Goal: Information Seeking & Learning: Understand process/instructions

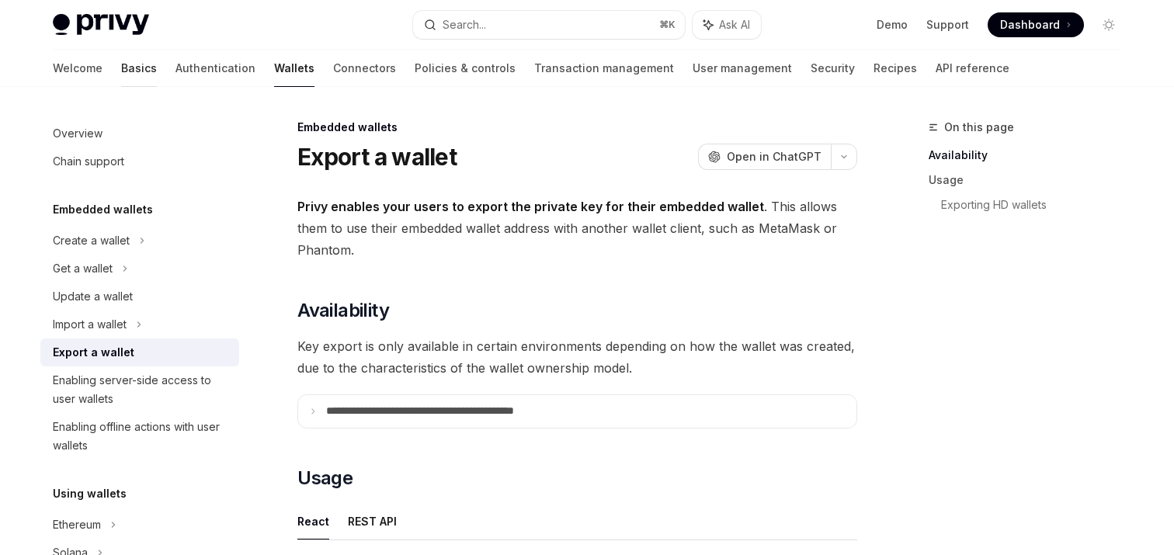
click at [121, 59] on link "Basics" at bounding box center [139, 68] width 36 height 37
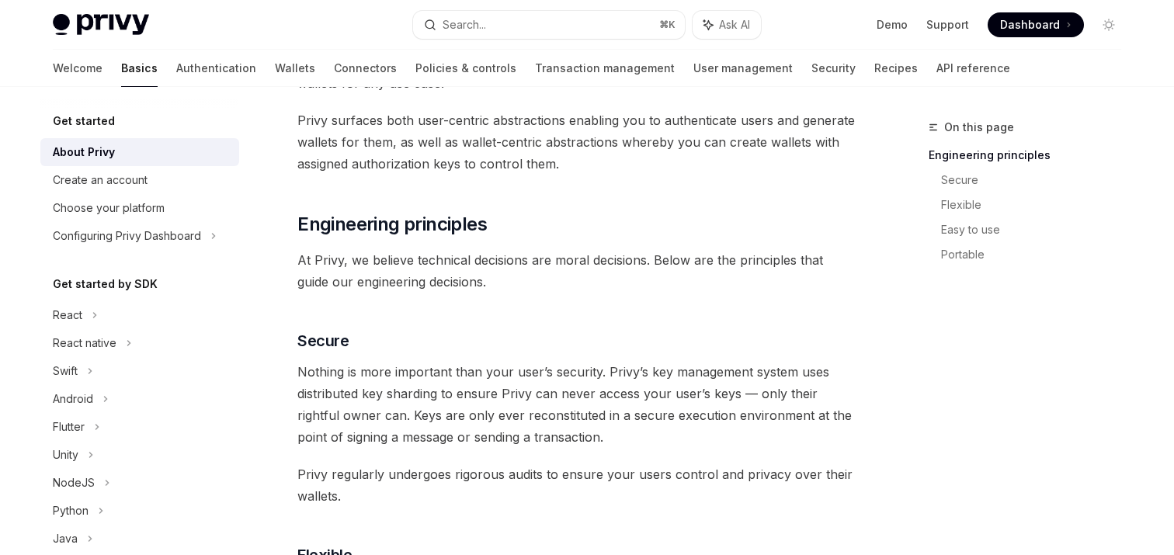
scroll to position [382, 0]
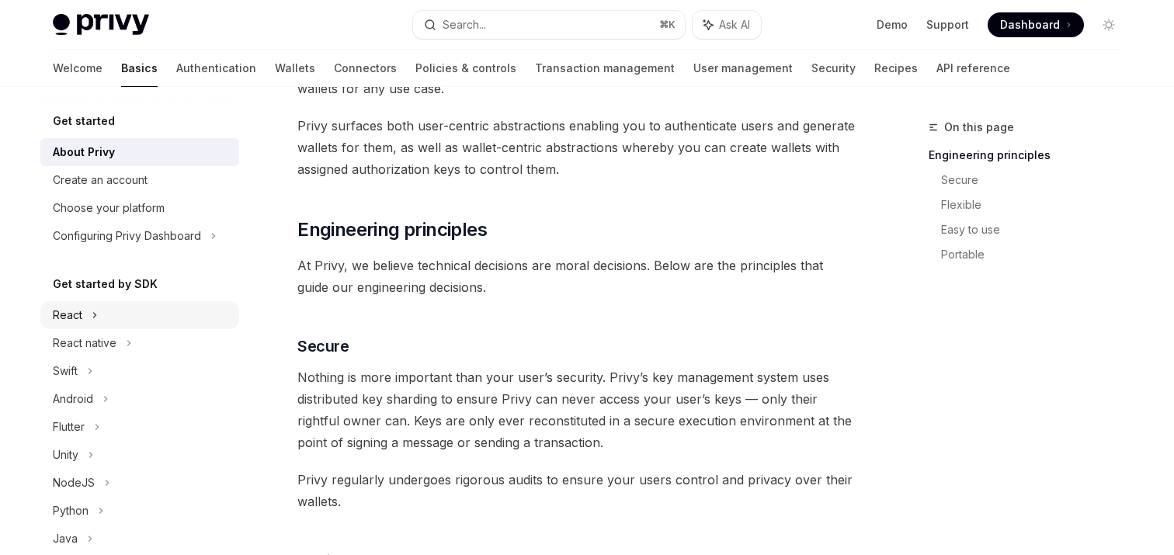
click at [93, 315] on icon at bounding box center [95, 315] width 6 height 19
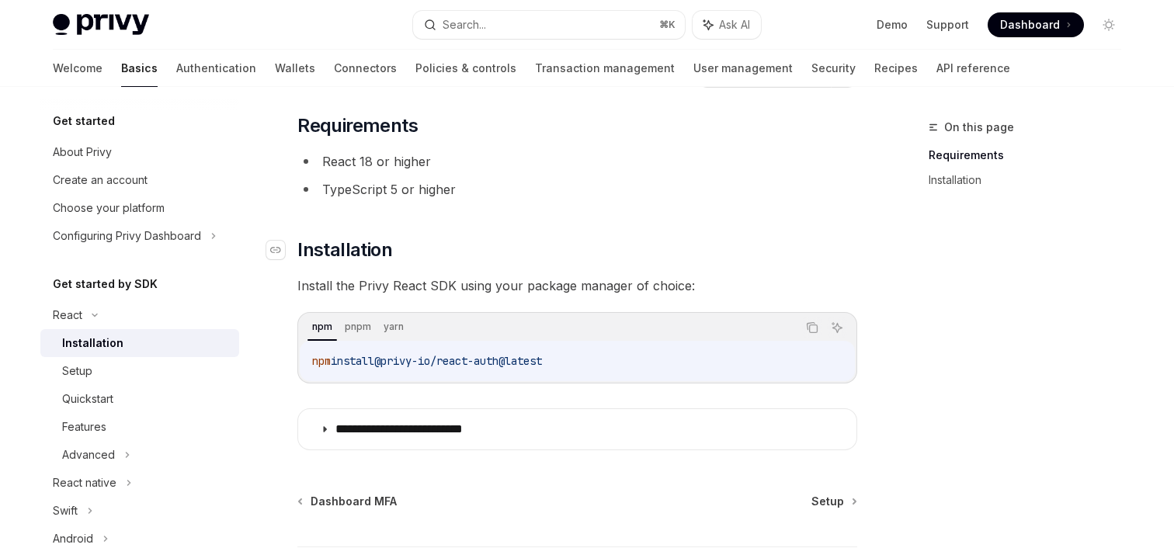
scroll to position [101, 0]
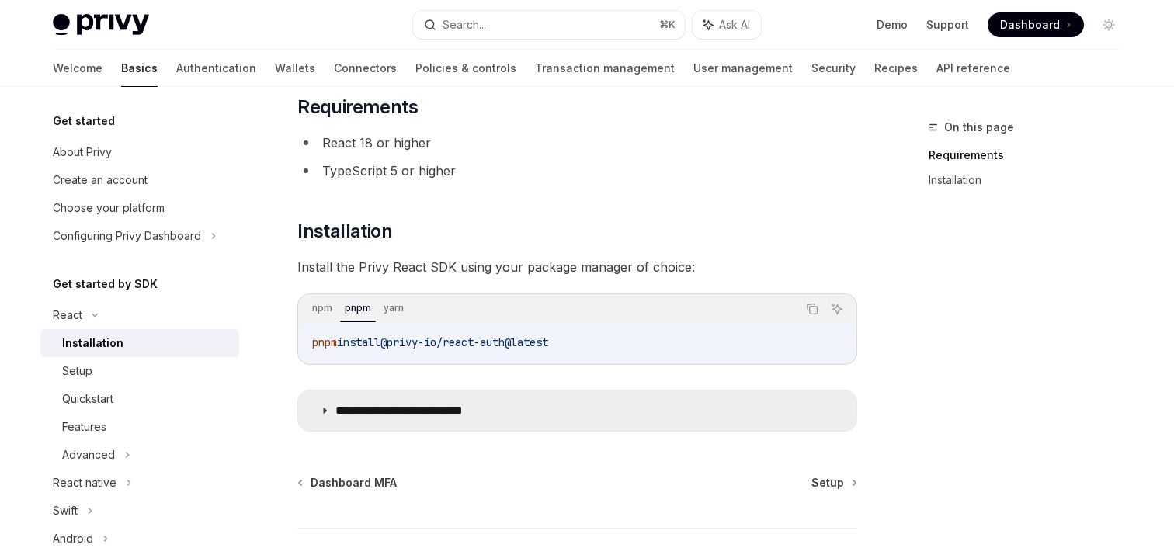
click at [453, 408] on p "**********" at bounding box center [422, 411] width 175 height 16
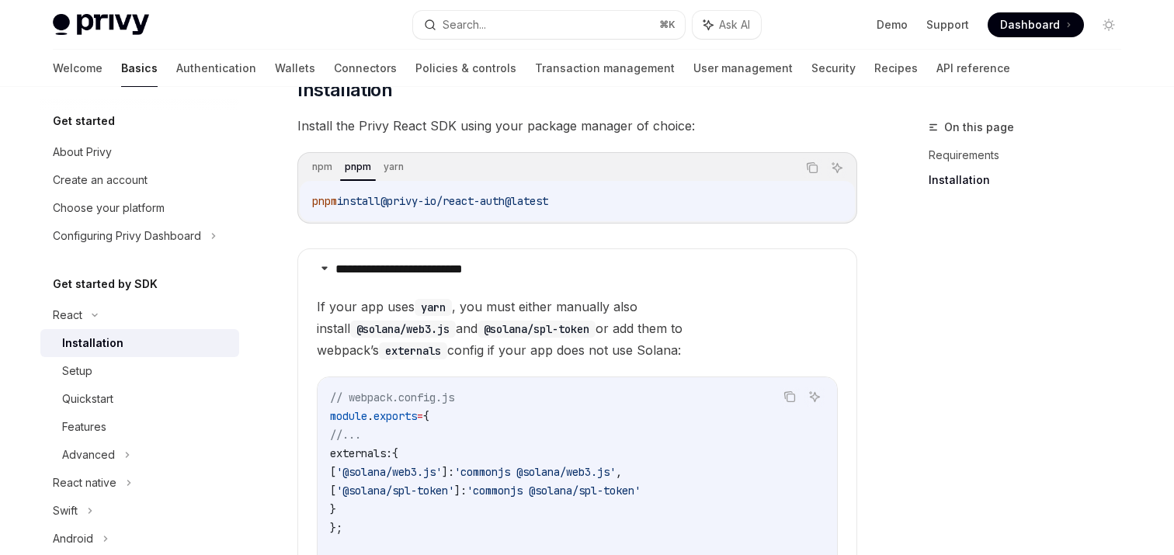
scroll to position [257, 0]
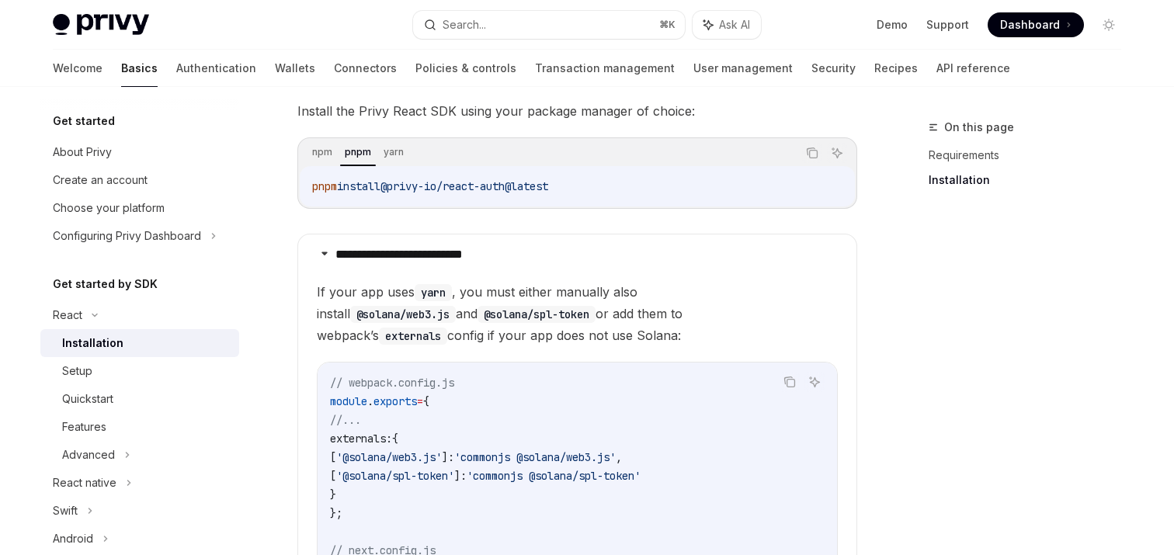
drag, startPoint x: 397, startPoint y: 185, endPoint x: 573, endPoint y: 184, distance: 176.2
click at [573, 184] on code "pnpm install @privy-io/react-auth@latest" at bounding box center [577, 186] width 530 height 19
copy span "@privy-io/react-auth@latest"
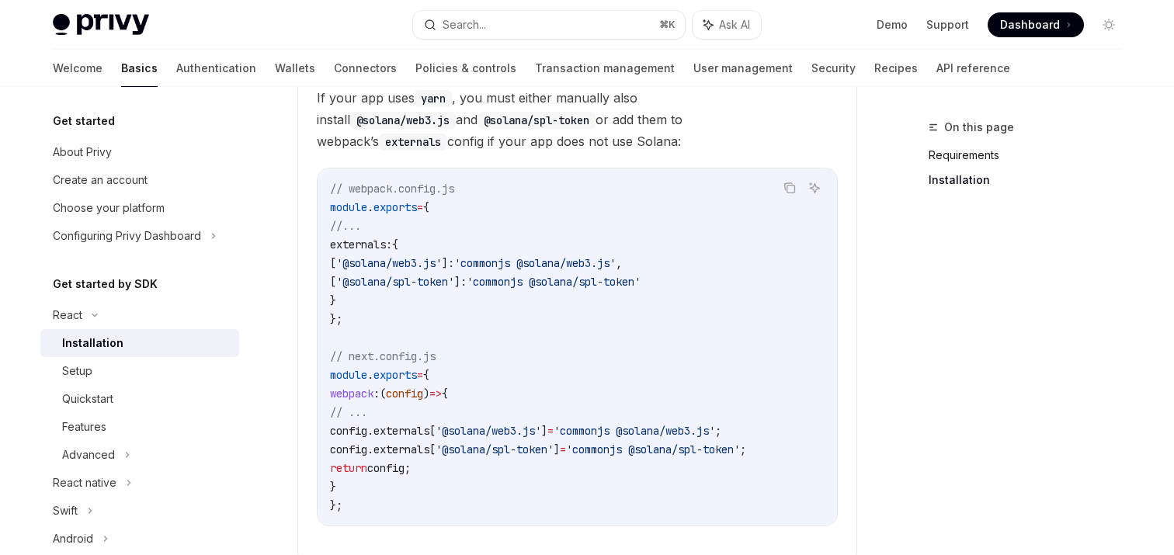
scroll to position [462, 0]
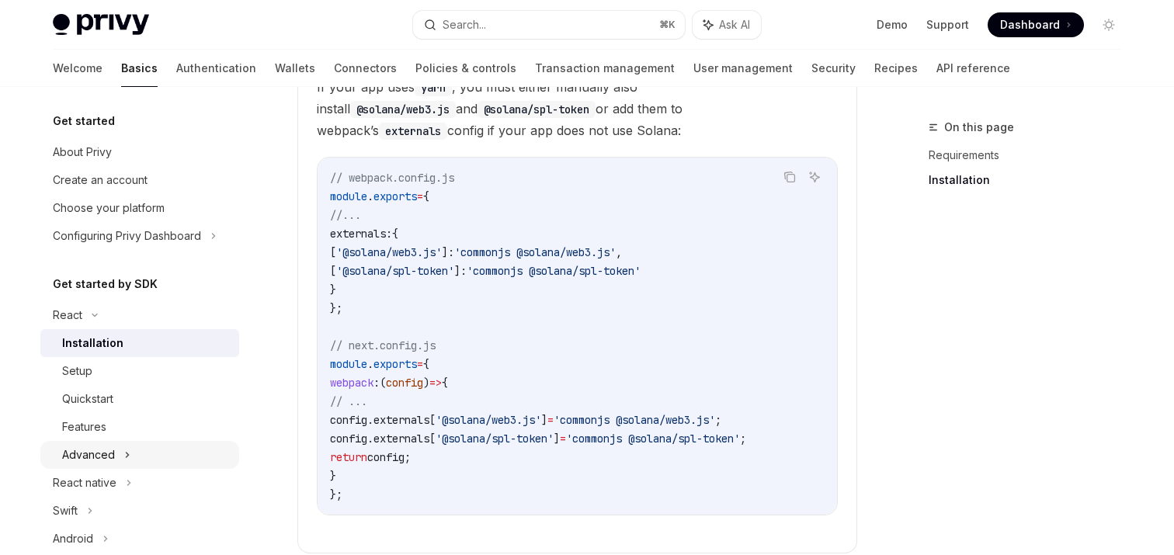
click at [106, 453] on div "Advanced" at bounding box center [88, 455] width 53 height 19
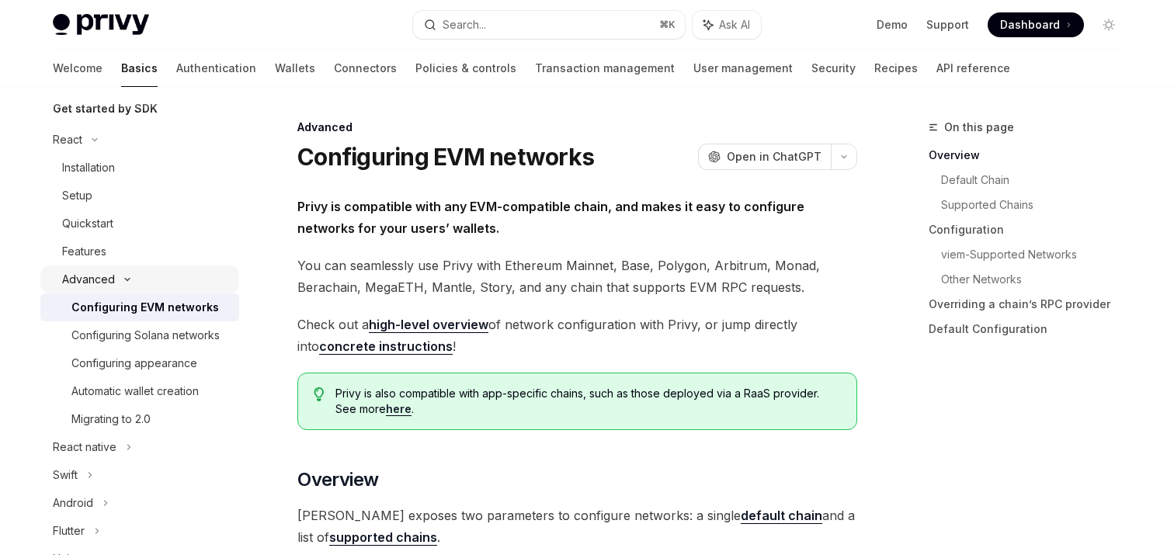
scroll to position [196, 0]
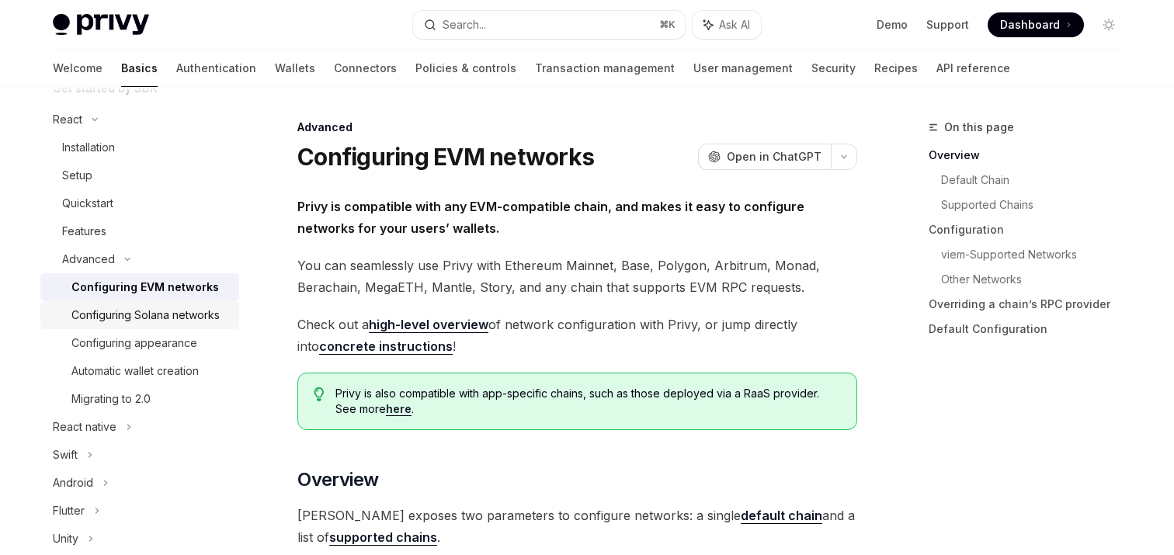
click at [169, 309] on div "Configuring Solana networks" at bounding box center [145, 315] width 148 height 19
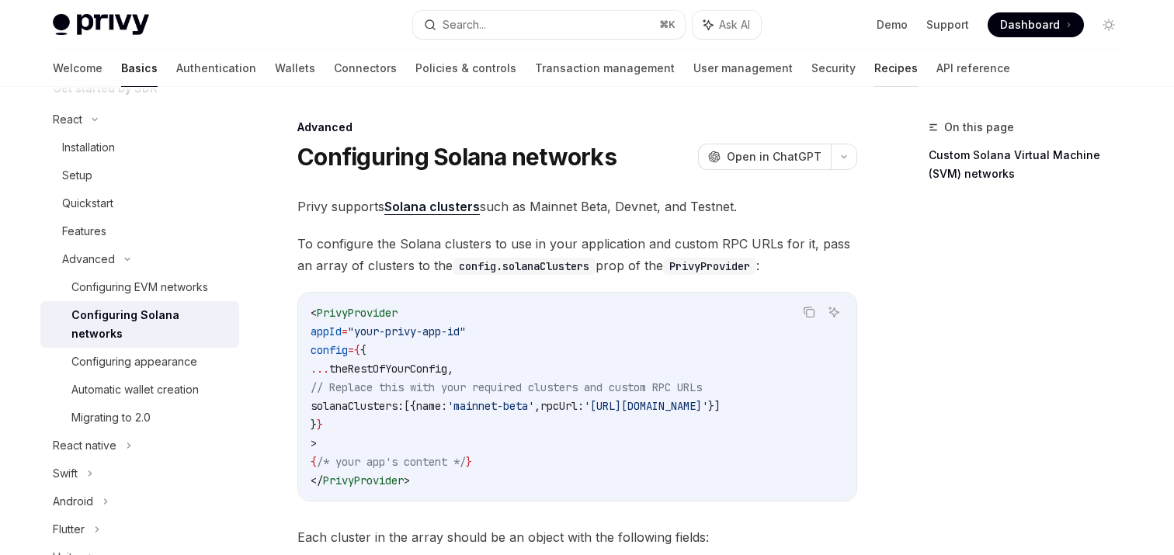
click at [874, 61] on link "Recipes" at bounding box center [895, 68] width 43 height 37
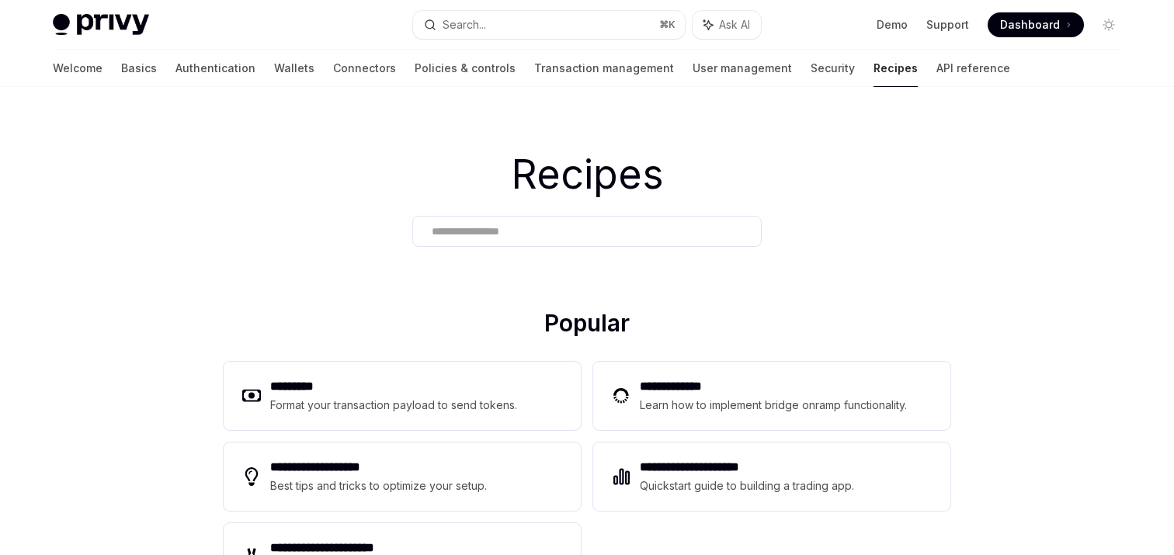
click at [196, 67] on div "Welcome Basics Authentication Wallets Connectors Policies & controls Transactio…" at bounding box center [531, 68] width 957 height 37
click at [274, 67] on link "Wallets" at bounding box center [294, 68] width 40 height 37
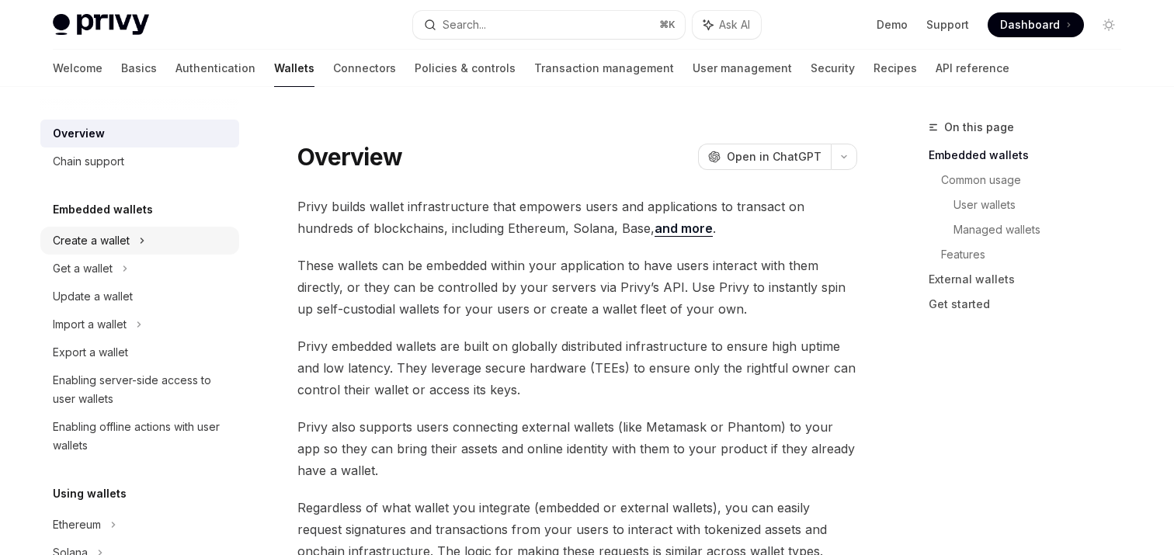
click at [104, 236] on div "Create a wallet" at bounding box center [91, 240] width 77 height 19
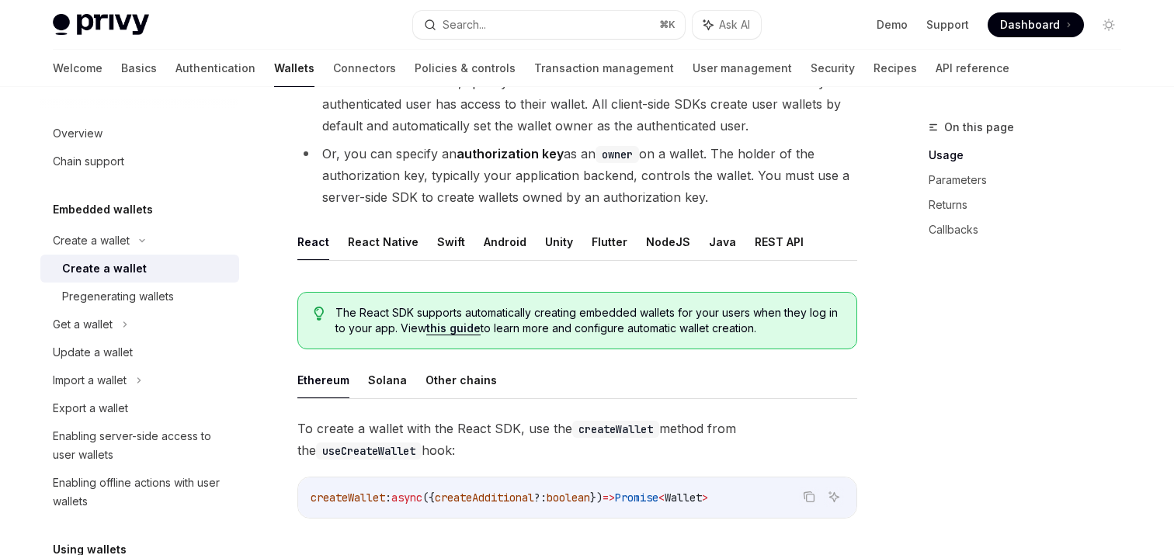
scroll to position [205, 0]
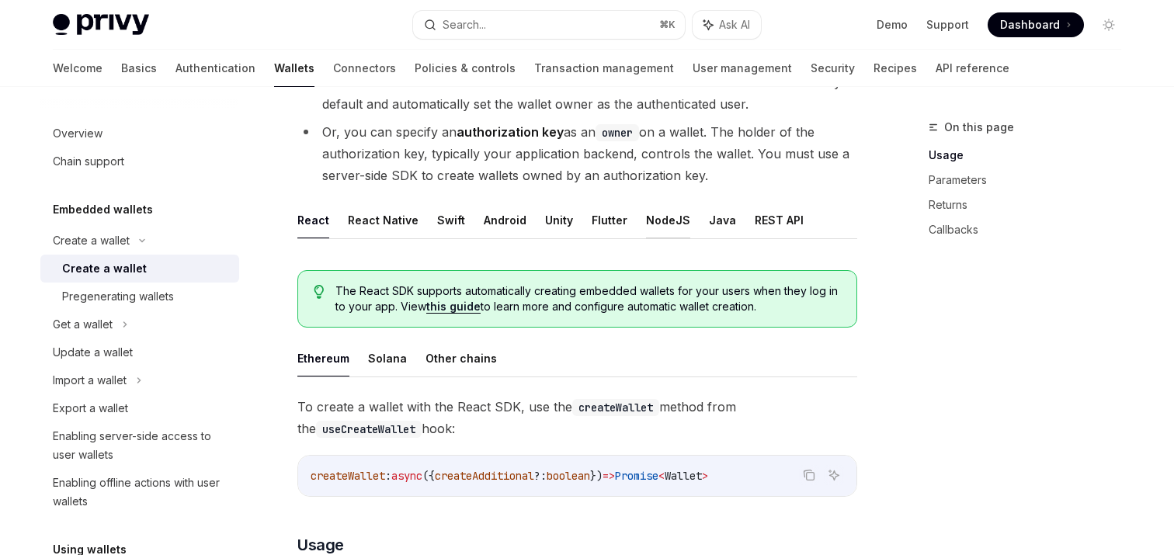
click at [660, 218] on button "NodeJS" at bounding box center [668, 220] width 44 height 36
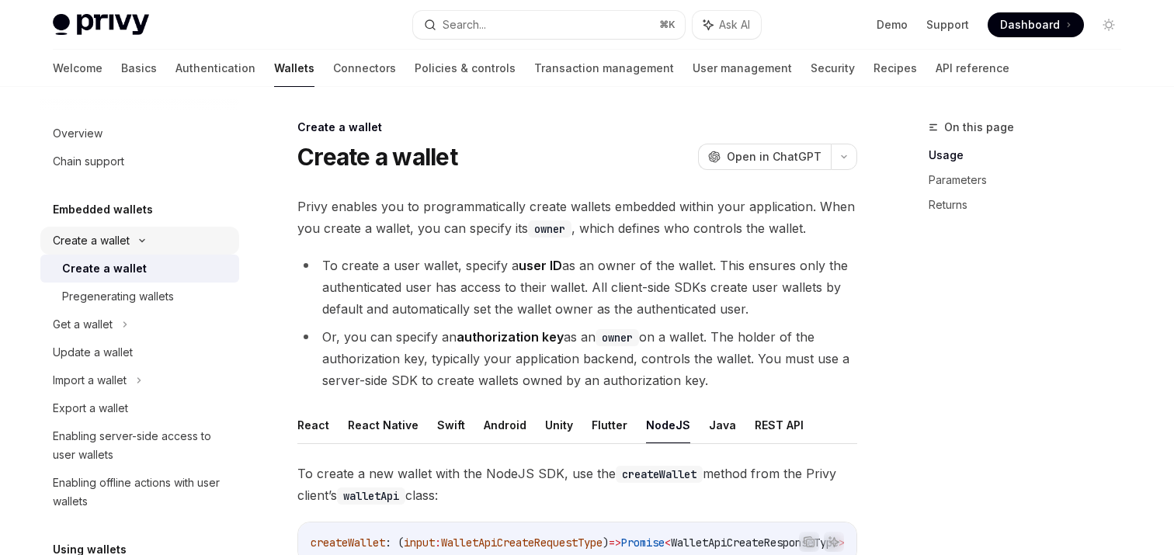
click at [95, 243] on div "Create a wallet" at bounding box center [91, 240] width 77 height 19
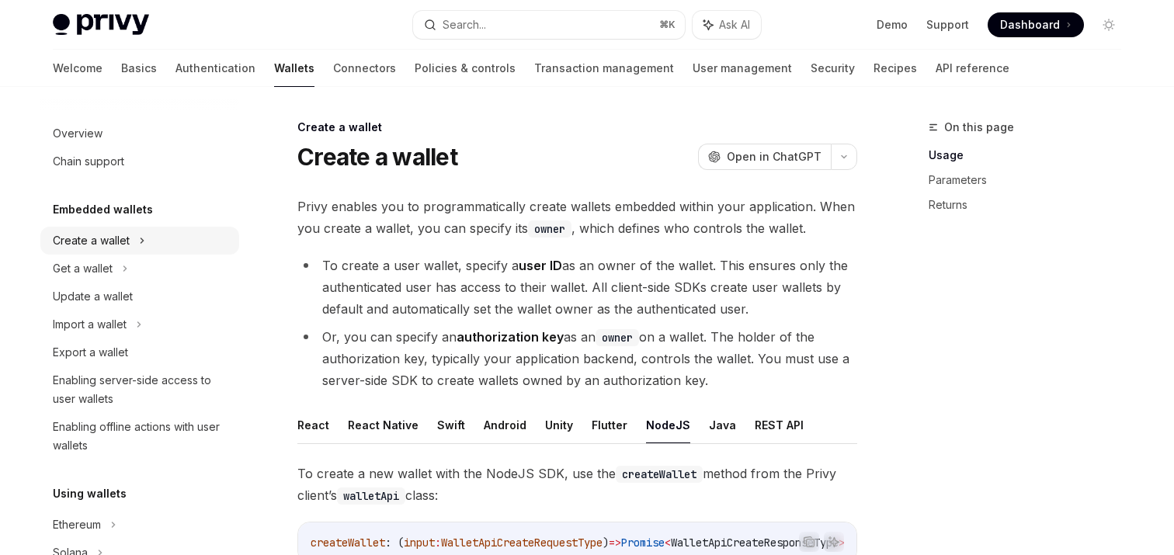
click at [95, 243] on div "Create a wallet" at bounding box center [91, 240] width 77 height 19
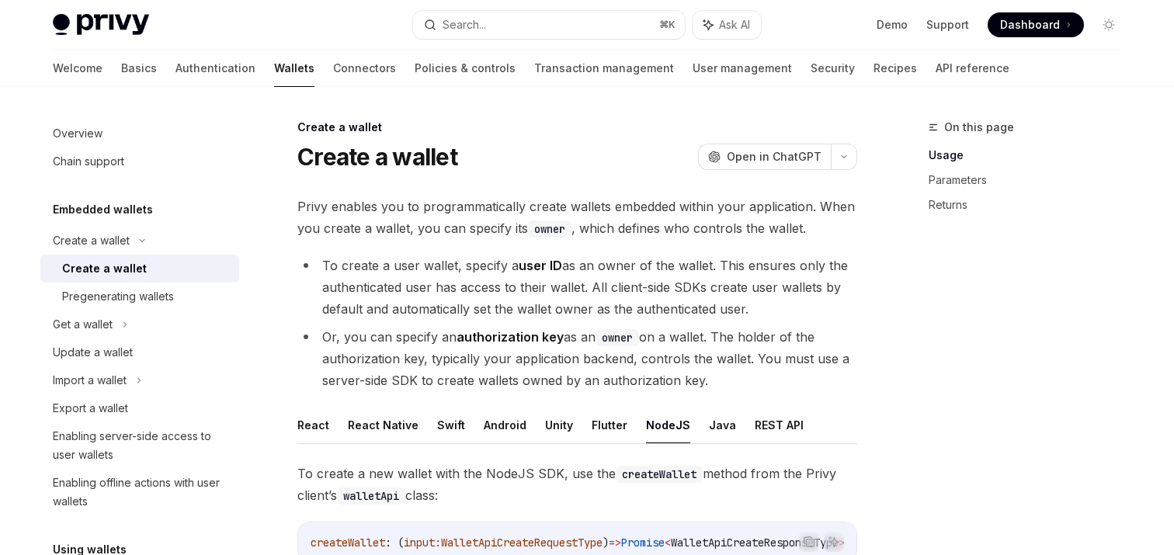
click at [95, 259] on div "Create a wallet" at bounding box center [104, 268] width 85 height 19
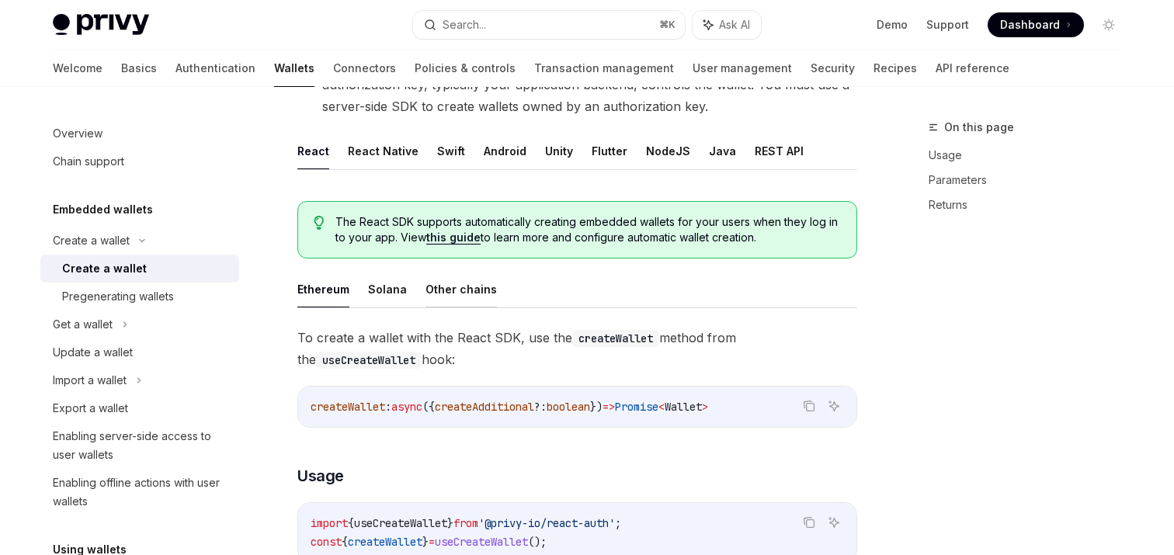
scroll to position [312, 0]
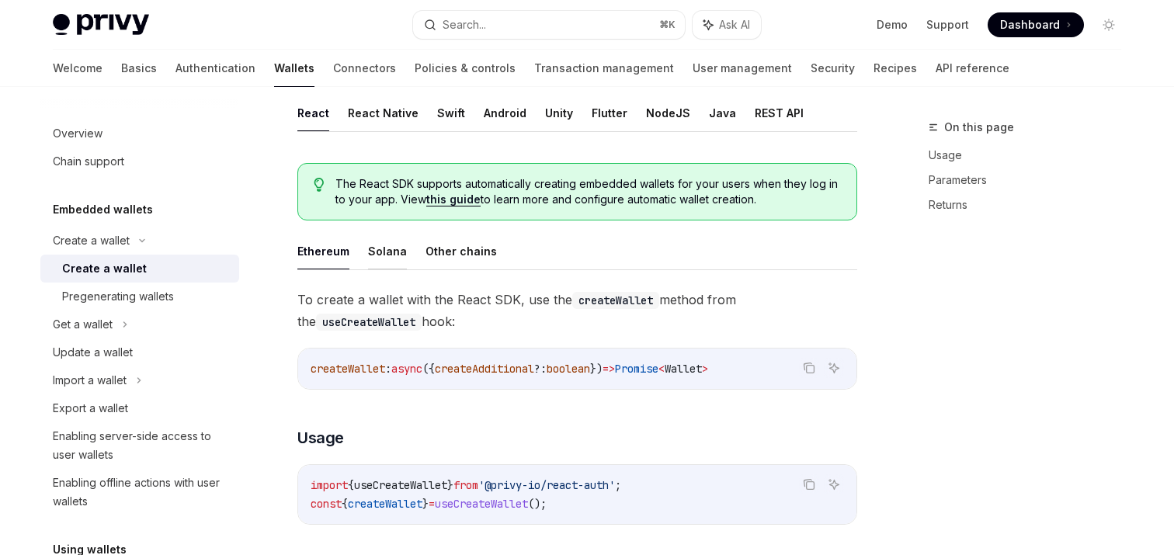
click at [394, 261] on button "Solana" at bounding box center [387, 251] width 39 height 36
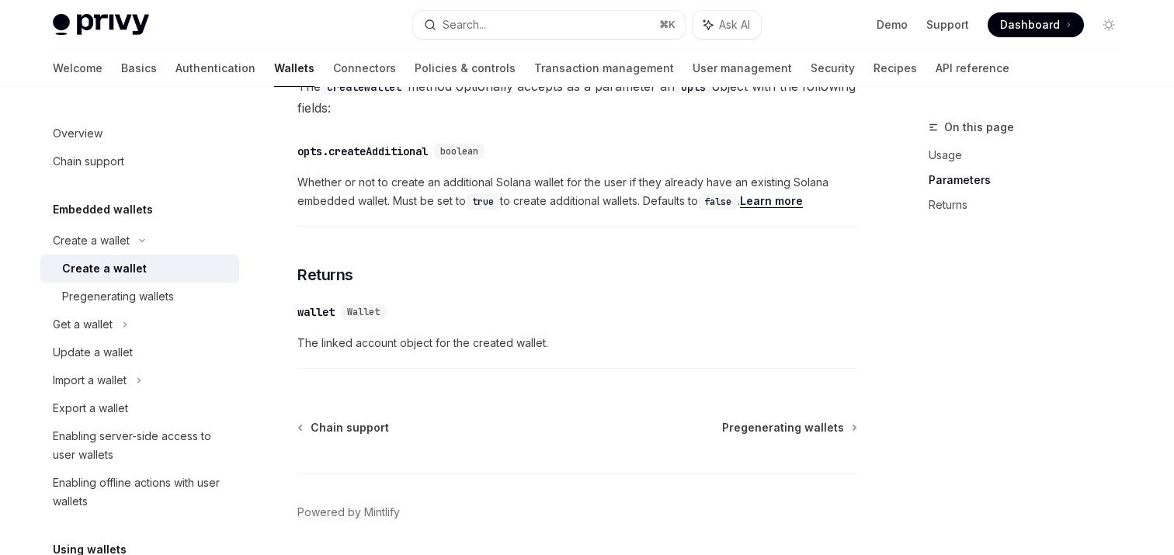
scroll to position [827, 0]
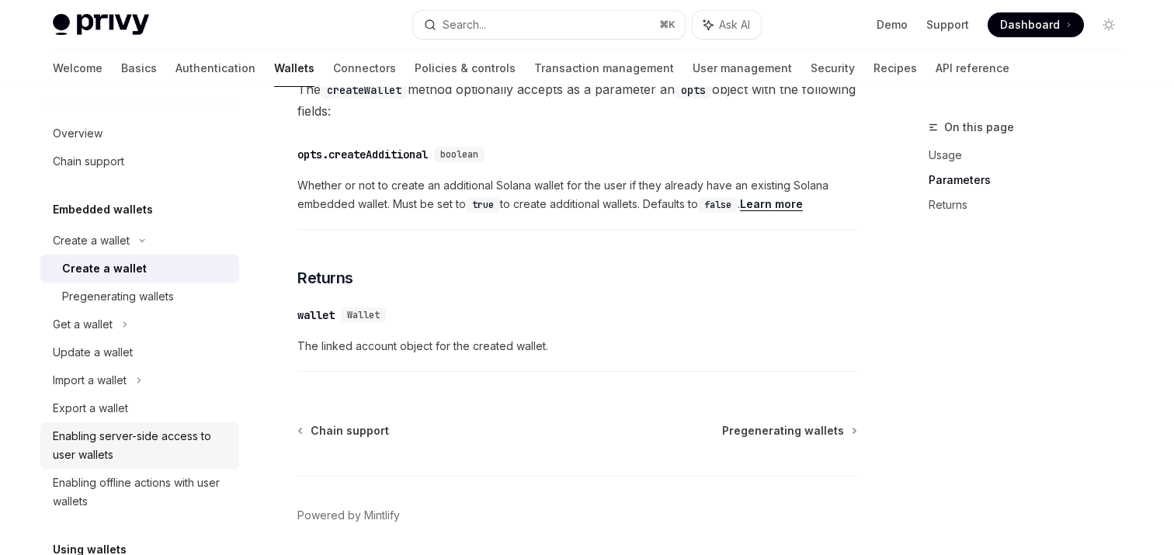
click at [110, 440] on div "Enabling server-side access to user wallets" at bounding box center [141, 445] width 177 height 37
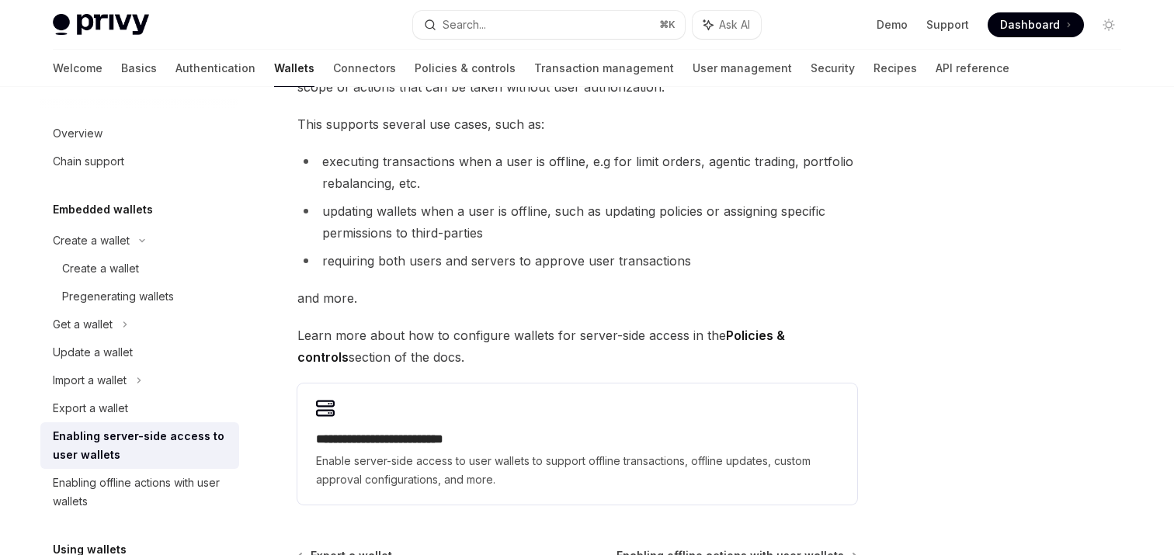
scroll to position [345, 0]
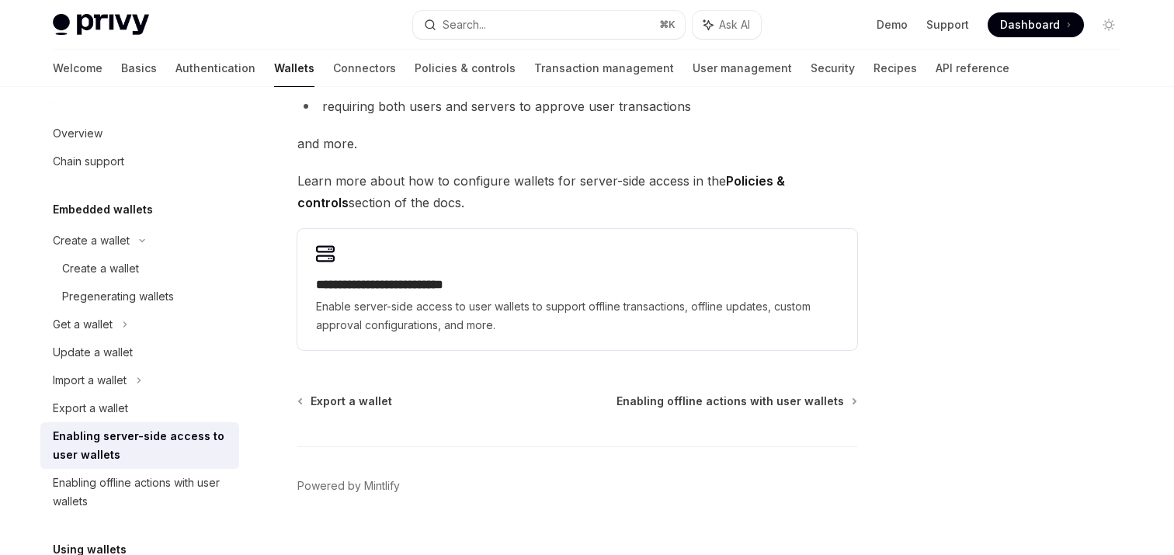
click at [619, 314] on span "Enable server-side access to user wallets to support offline transactions, offl…" at bounding box center [577, 315] width 522 height 37
type textarea "*"
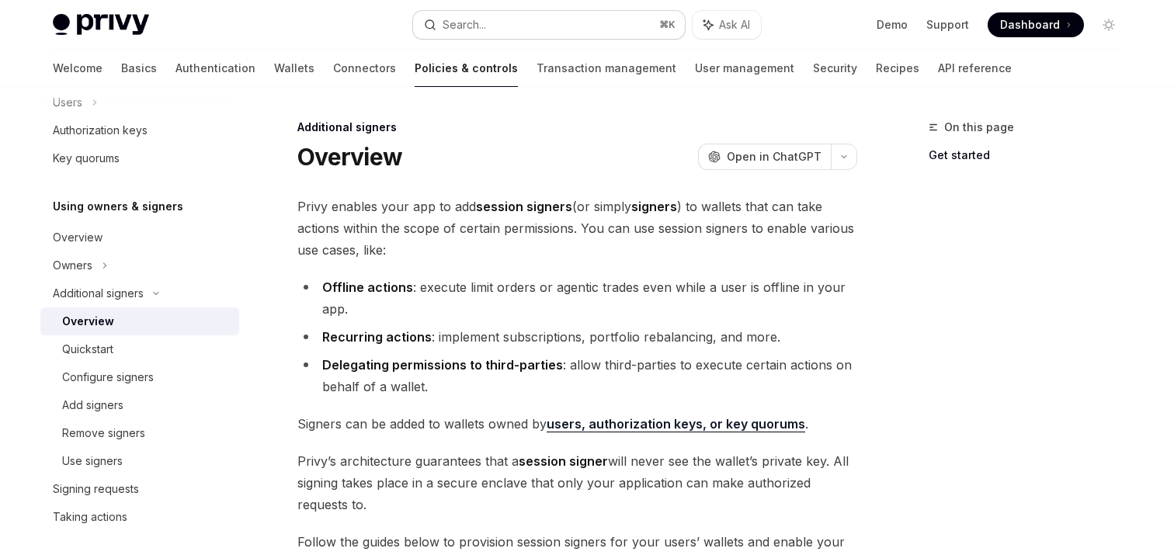
click at [518, 26] on button "Search... ⌘ K" at bounding box center [549, 25] width 272 height 28
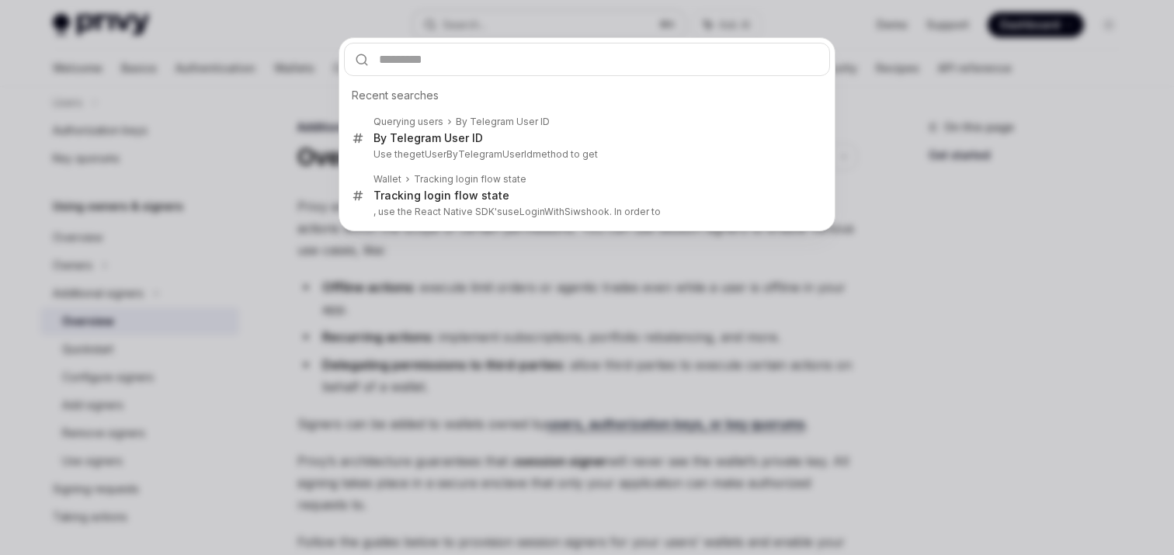
type input "**********"
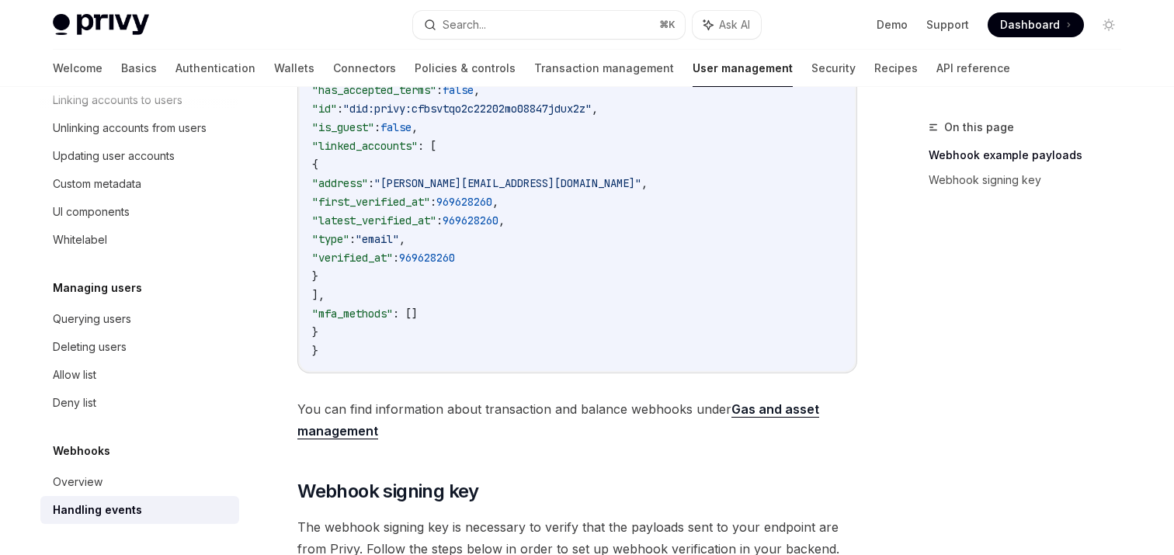
scroll to position [807, 0]
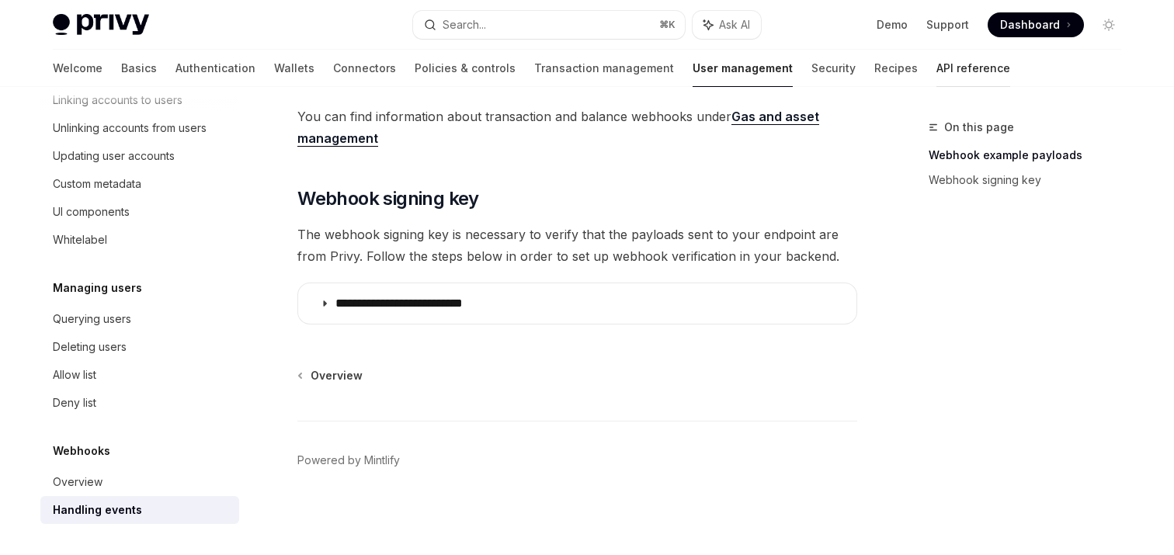
click at [936, 67] on link "API reference" at bounding box center [973, 68] width 74 height 37
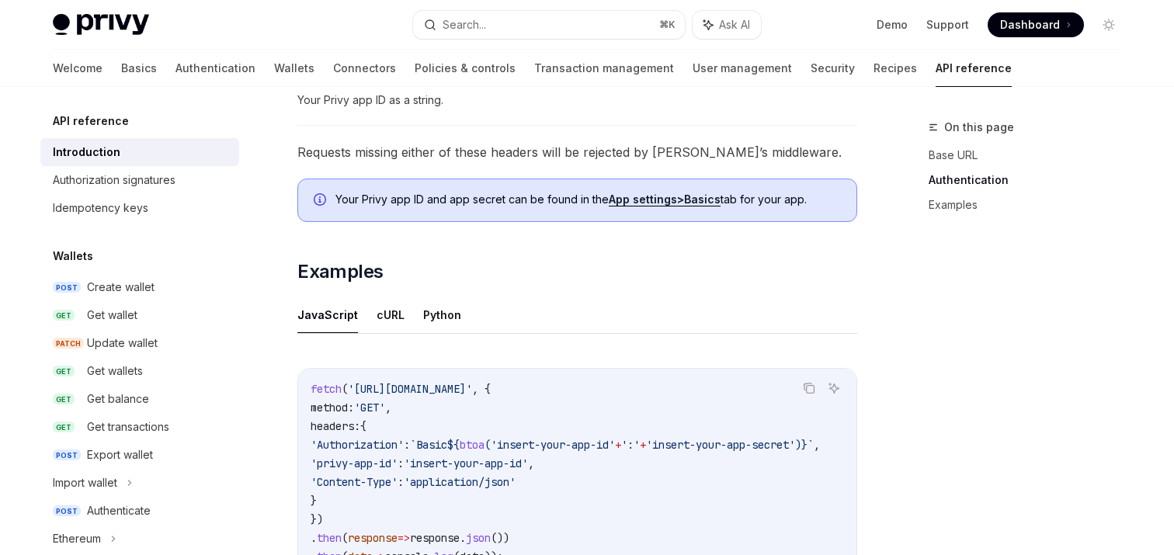
scroll to position [840, 0]
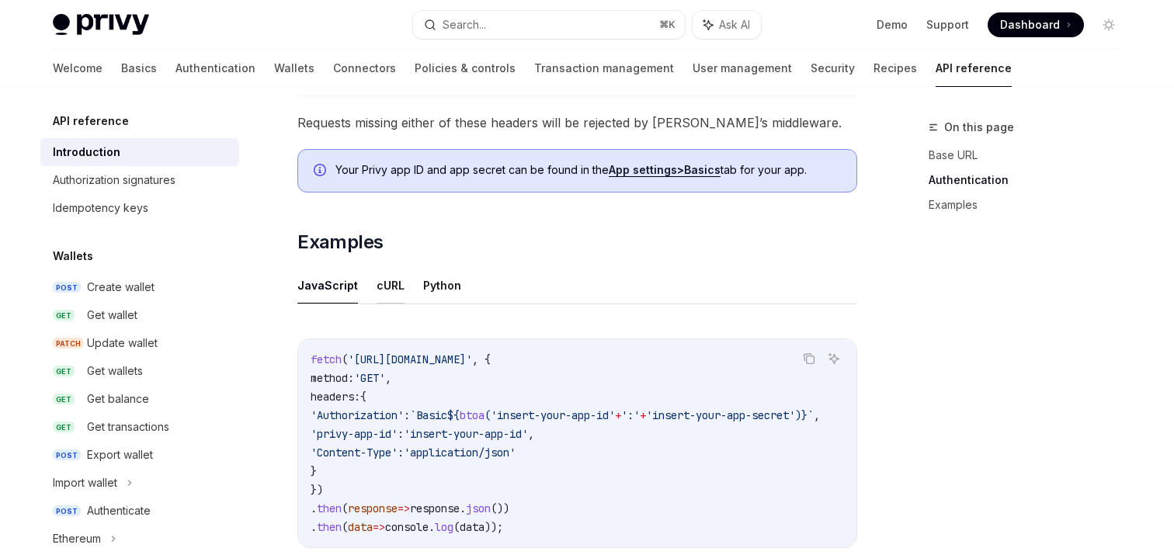
click at [396, 288] on button "cURL" at bounding box center [390, 285] width 28 height 36
type textarea "*"
